Goal: Transaction & Acquisition: Obtain resource

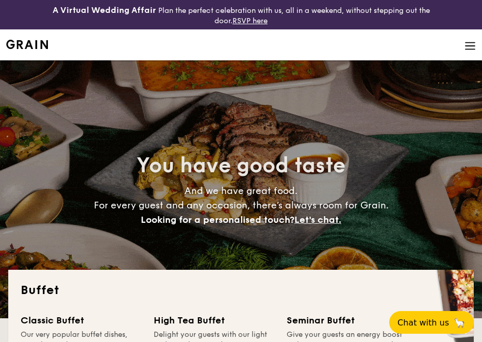
select select
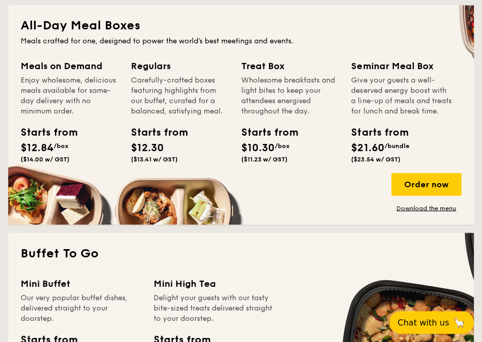
click at [275, 146] on span "$10.30" at bounding box center [258, 148] width 34 height 12
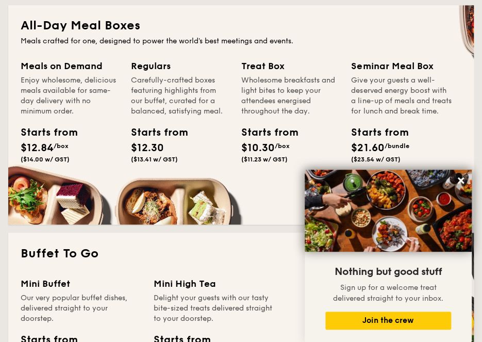
drag, startPoint x: 275, startPoint y: 146, endPoint x: 276, endPoint y: 140, distance: 6.4
click at [275, 146] on span "$10.30" at bounding box center [258, 148] width 34 height 12
click at [262, 88] on div "Wholesome breakfasts and light bites to keep your attendees energised throughou…" at bounding box center [290, 95] width 98 height 41
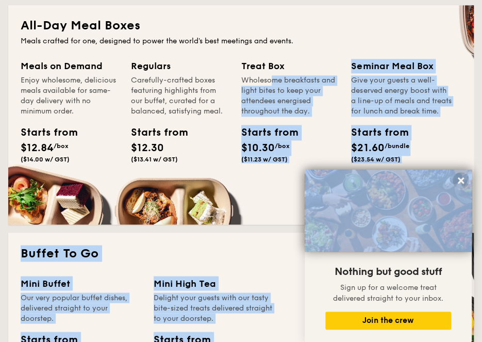
drag, startPoint x: 262, startPoint y: 88, endPoint x: 336, endPoint y: 205, distance: 137.6
click at [463, 180] on icon at bounding box center [460, 180] width 9 height 9
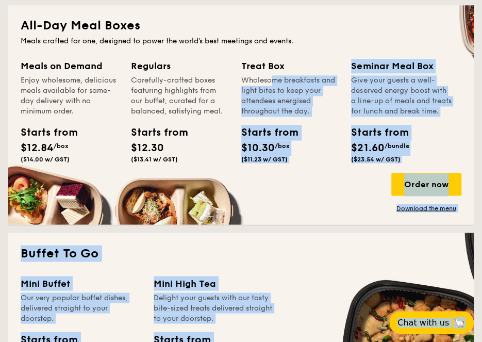
click at [405, 94] on div "Give your guests a well-deserved energy boost with a line-up of meals and treat…" at bounding box center [401, 95] width 101 height 41
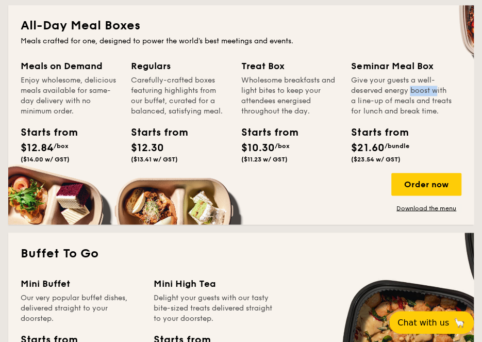
click at [405, 94] on div "Give your guests a well-deserved energy boost with a line-up of meals and treat…" at bounding box center [401, 95] width 101 height 41
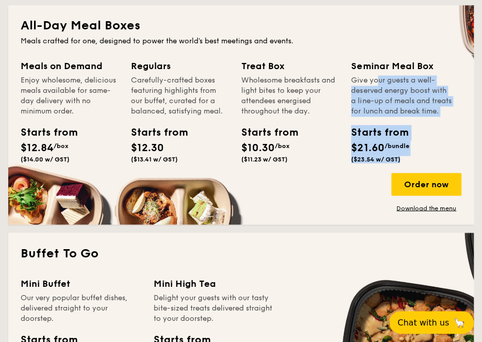
drag, startPoint x: 405, startPoint y: 94, endPoint x: 361, endPoint y: 205, distance: 118.7
click at [361, 205] on div "Seminar Meal Box Give your guests a well-deserved energy boost with a line-up o…" at bounding box center [401, 134] width 101 height 150
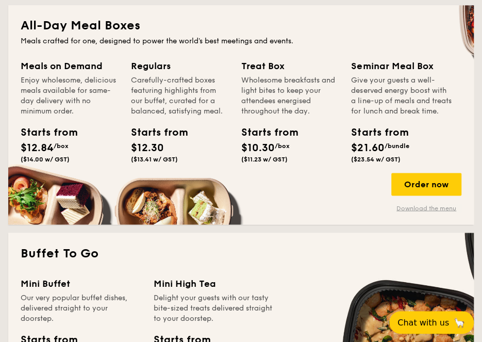
click at [411, 212] on link "Download the menu" at bounding box center [426, 208] width 70 height 8
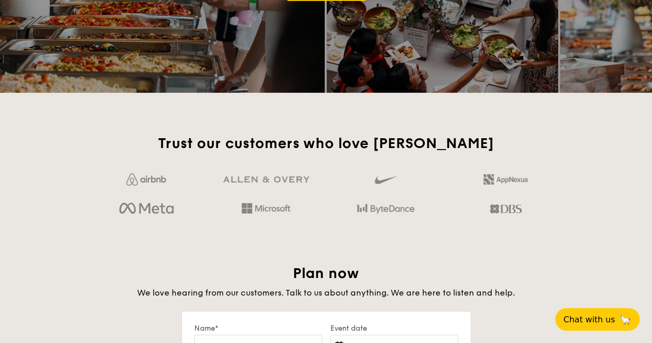
scroll to position [1650, 0]
